Goal: Task Accomplishment & Management: Manage account settings

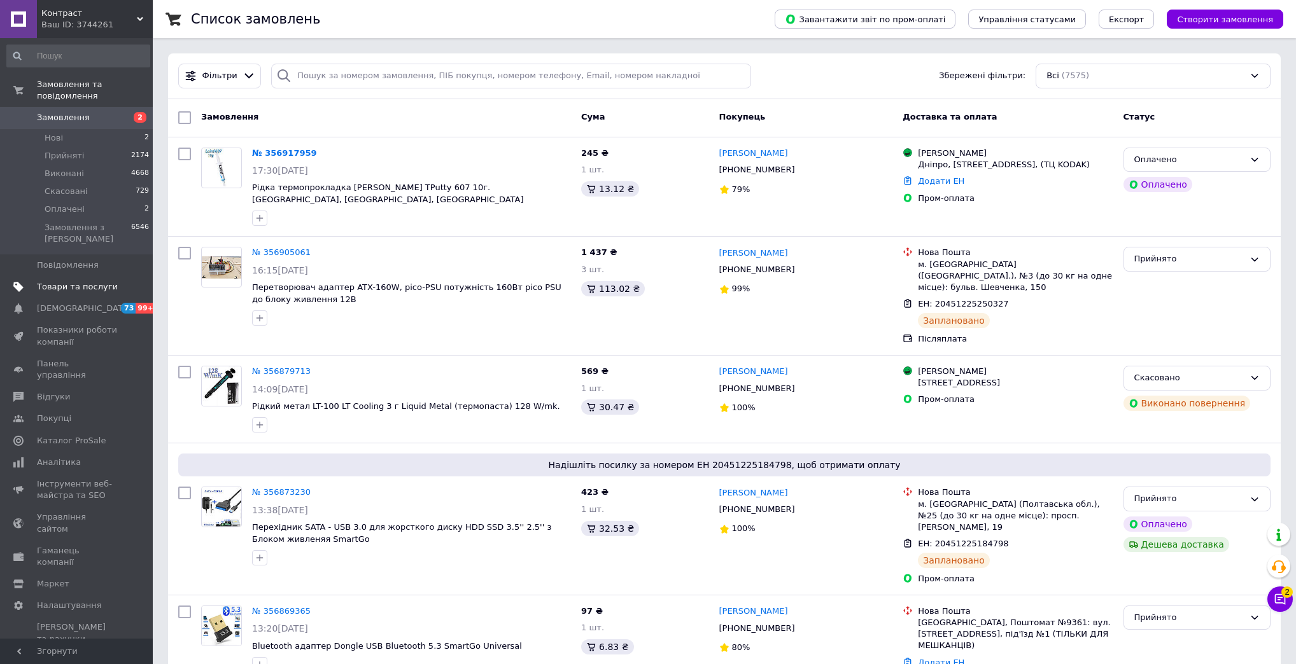
click at [92, 276] on link "Товари та послуги" at bounding box center [78, 287] width 157 height 22
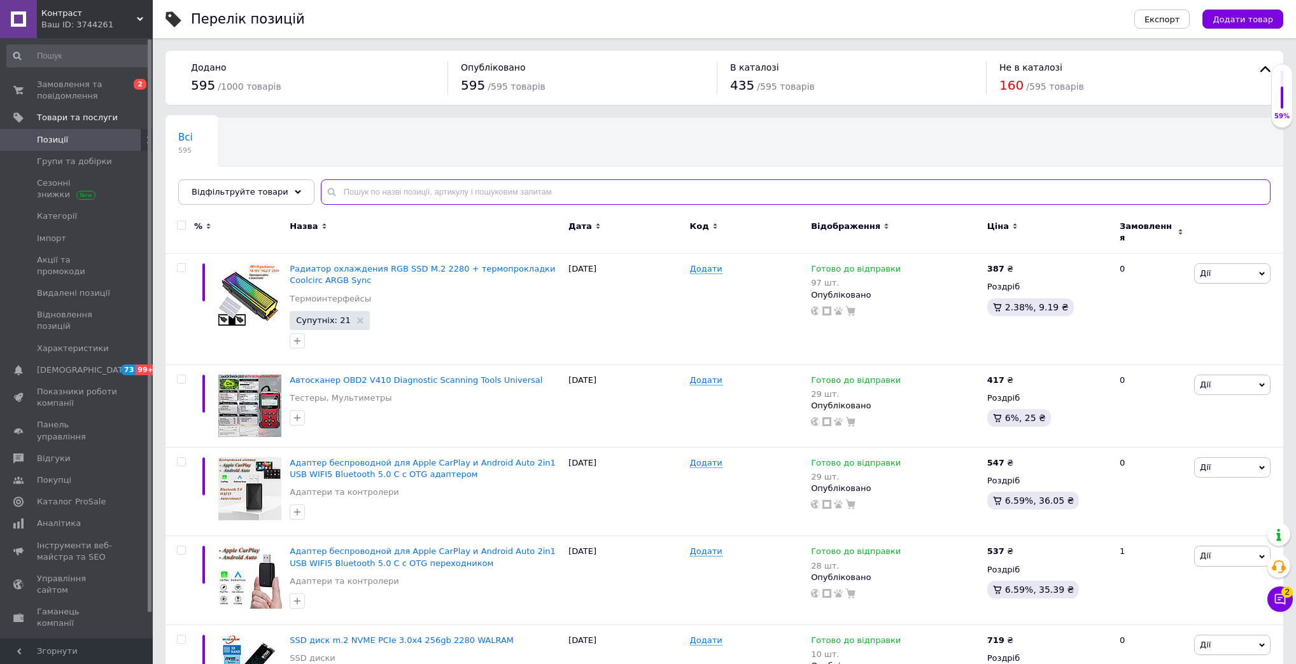
click at [433, 197] on input "text" at bounding box center [795, 191] width 949 height 25
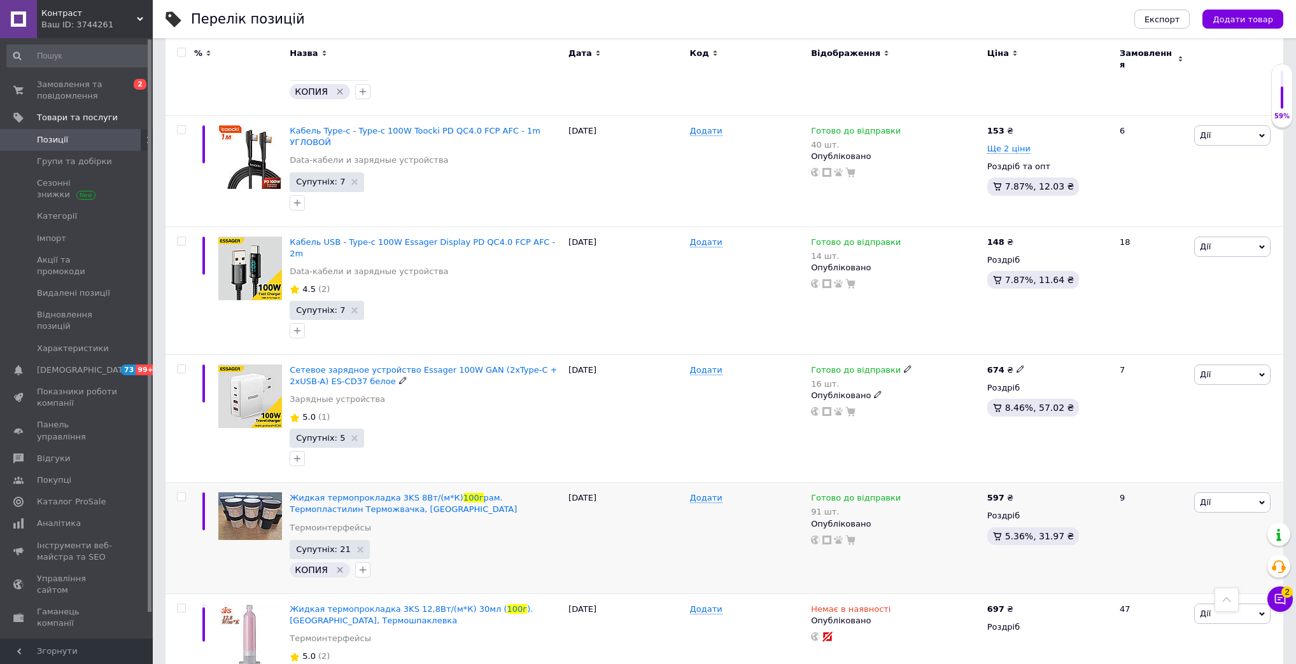
scroll to position [3004, 0]
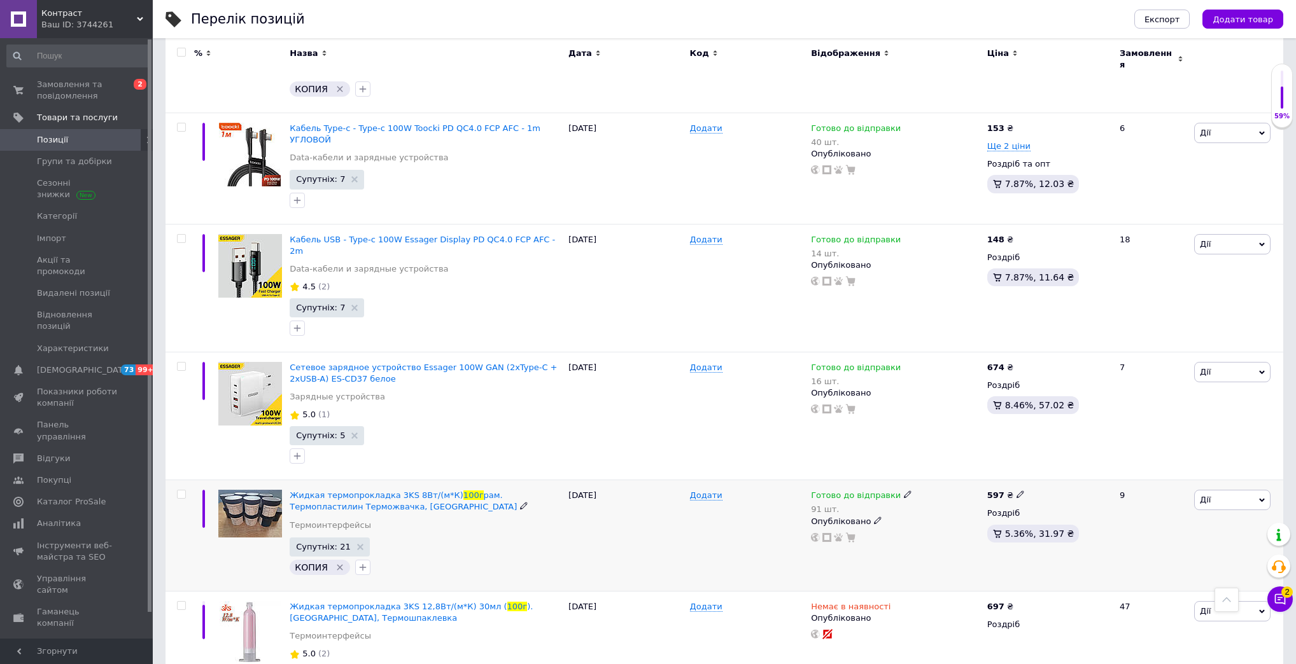
type input "100г"
click at [904, 491] on icon at bounding box center [908, 495] width 8 height 8
click at [928, 533] on li "Немає в наявності" at bounding box center [973, 542] width 121 height 18
drag, startPoint x: 948, startPoint y: 387, endPoint x: 877, endPoint y: 404, distance: 73.3
click at [877, 480] on div "Готово до відправки 91 шт. Наявність Немає в наявності В наявності Під замовлен…" at bounding box center [896, 535] width 176 height 111
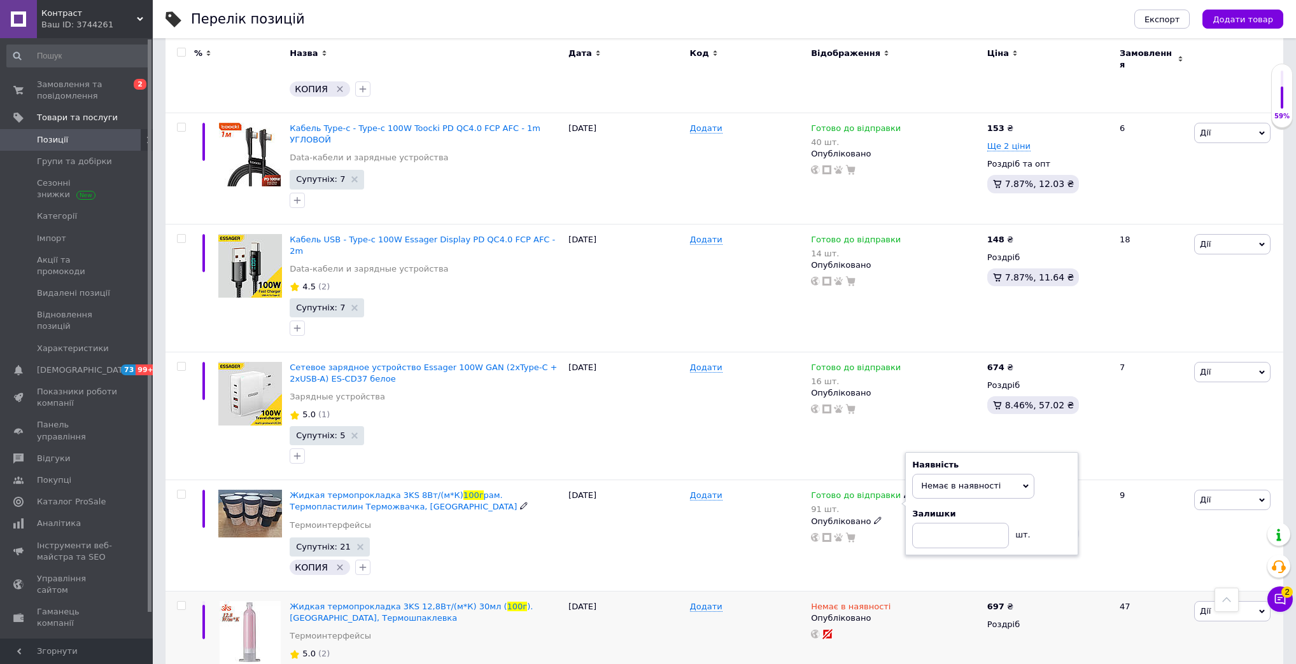
click at [841, 602] on span "Немає в наявності" at bounding box center [851, 608] width 80 height 13
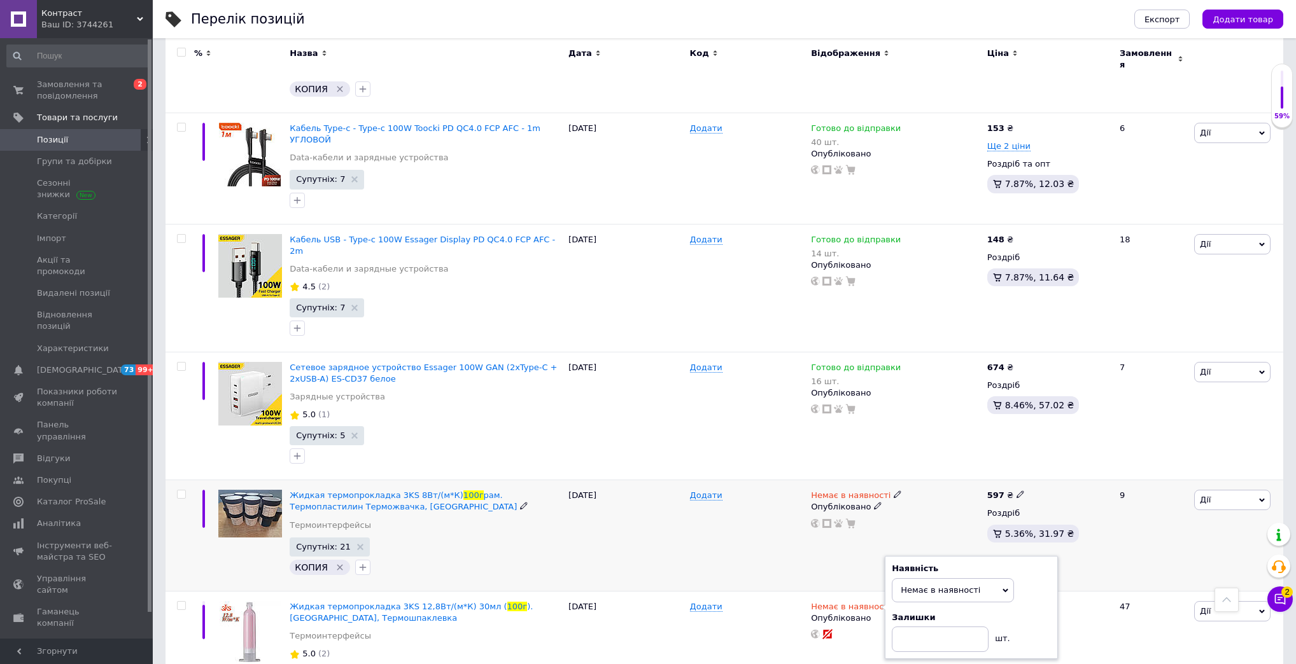
click at [557, 480] on div "Жидкая термопрокладка 3KS 8Вт/(м*К) 100г рам. Термопластилин Терможвачка, Термо…" at bounding box center [425, 535] width 279 height 111
